Goal: Find specific page/section: Find specific page/section

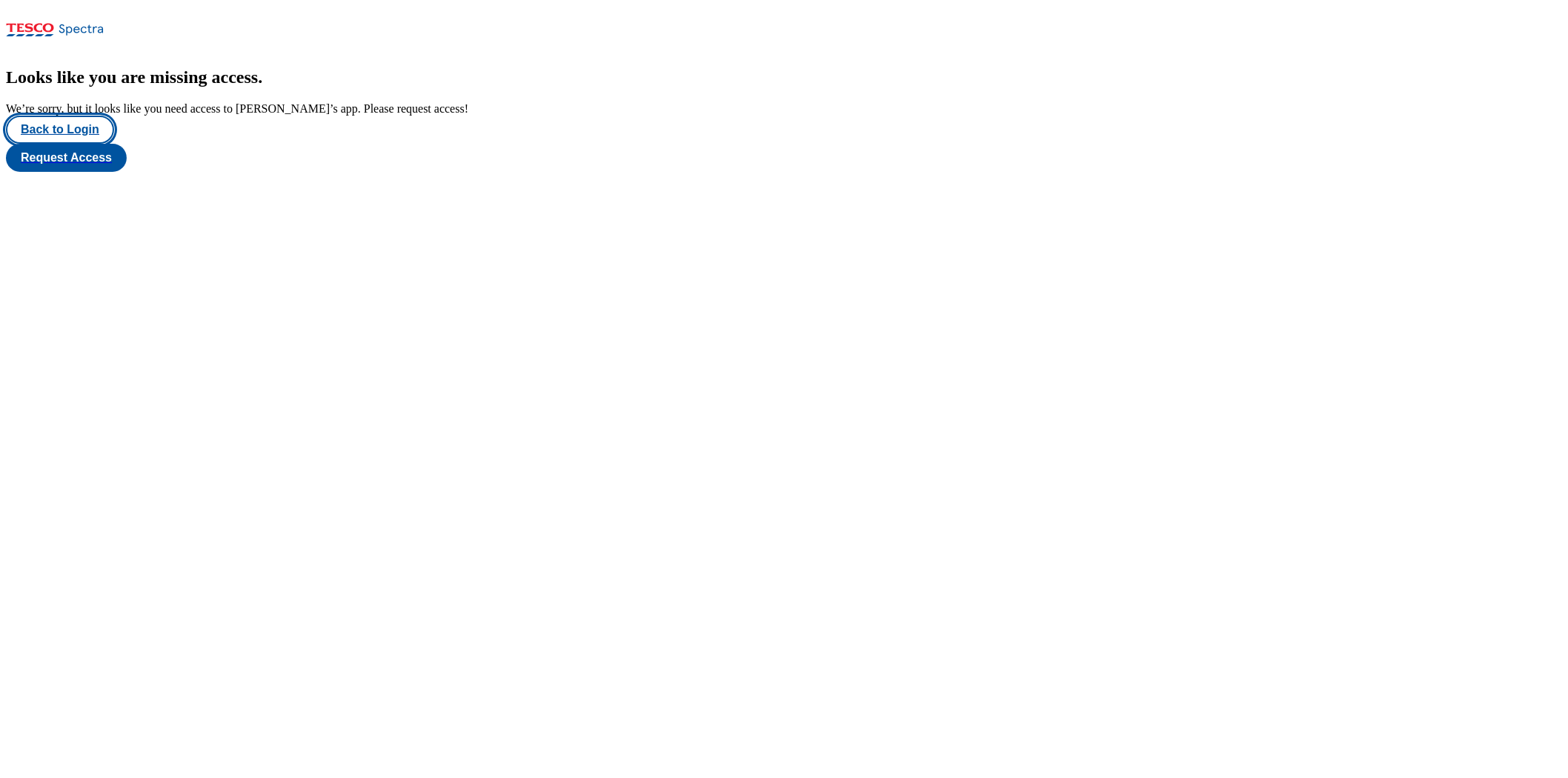
click at [73, 144] on button "Back to Login" at bounding box center [60, 130] width 108 height 28
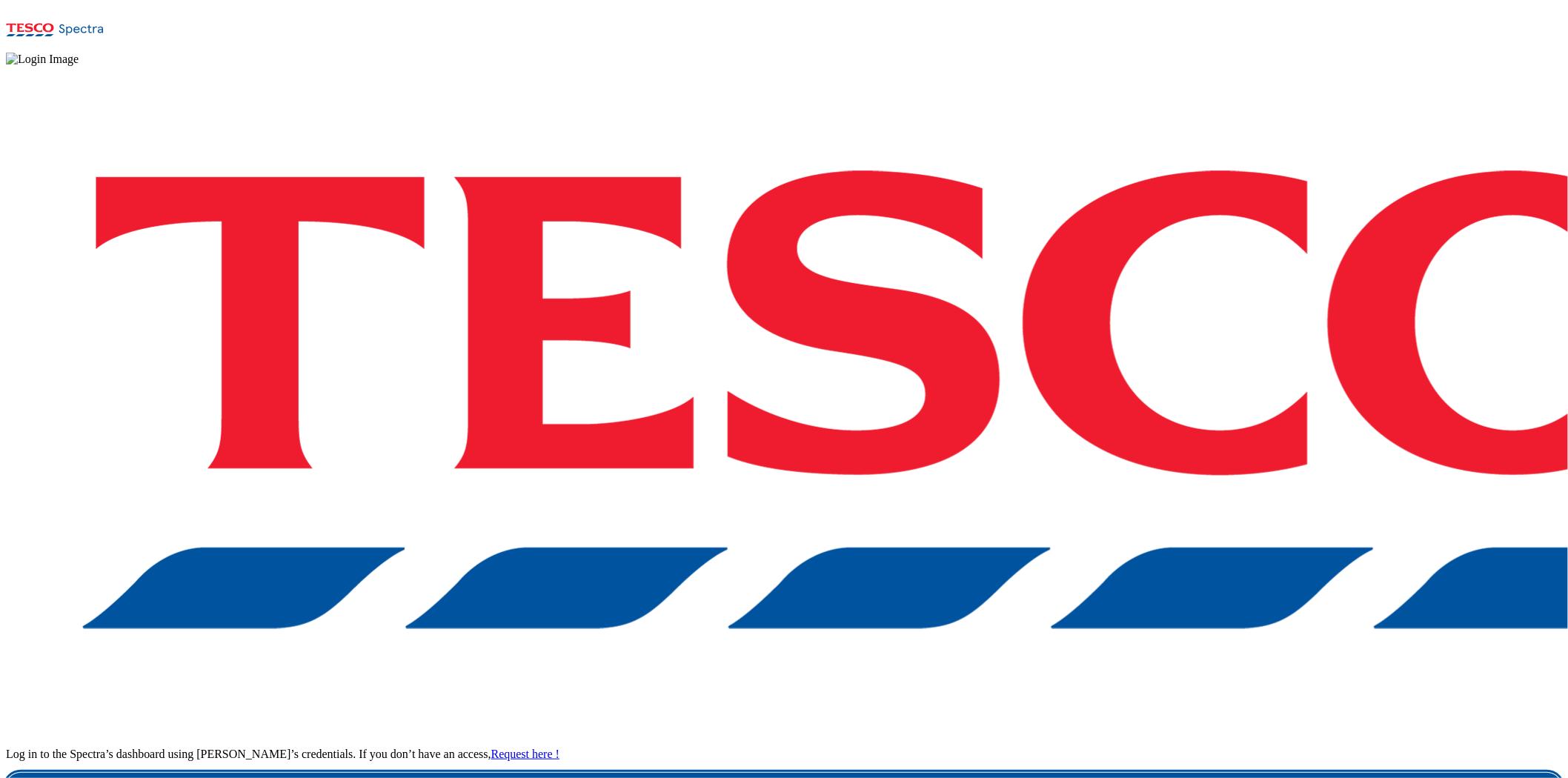
click at [1182, 749] on link "Login" at bounding box center [783, 787] width 1556 height 30
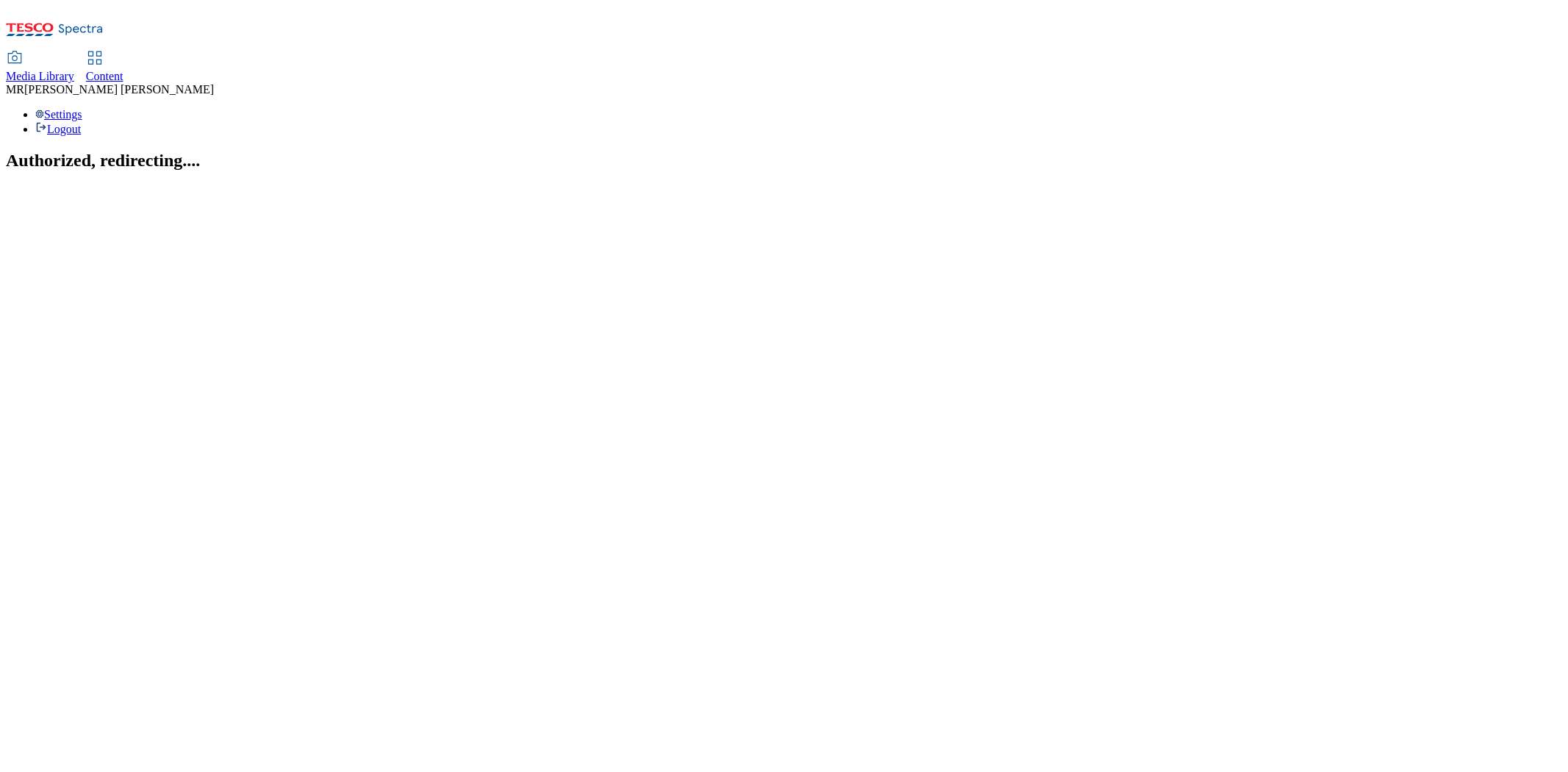
click at [123, 69] on div "Content" at bounding box center [105, 76] width 37 height 13
select select "ghs-[GEOGRAPHIC_DATA]"
